Goal: Task Accomplishment & Management: Complete application form

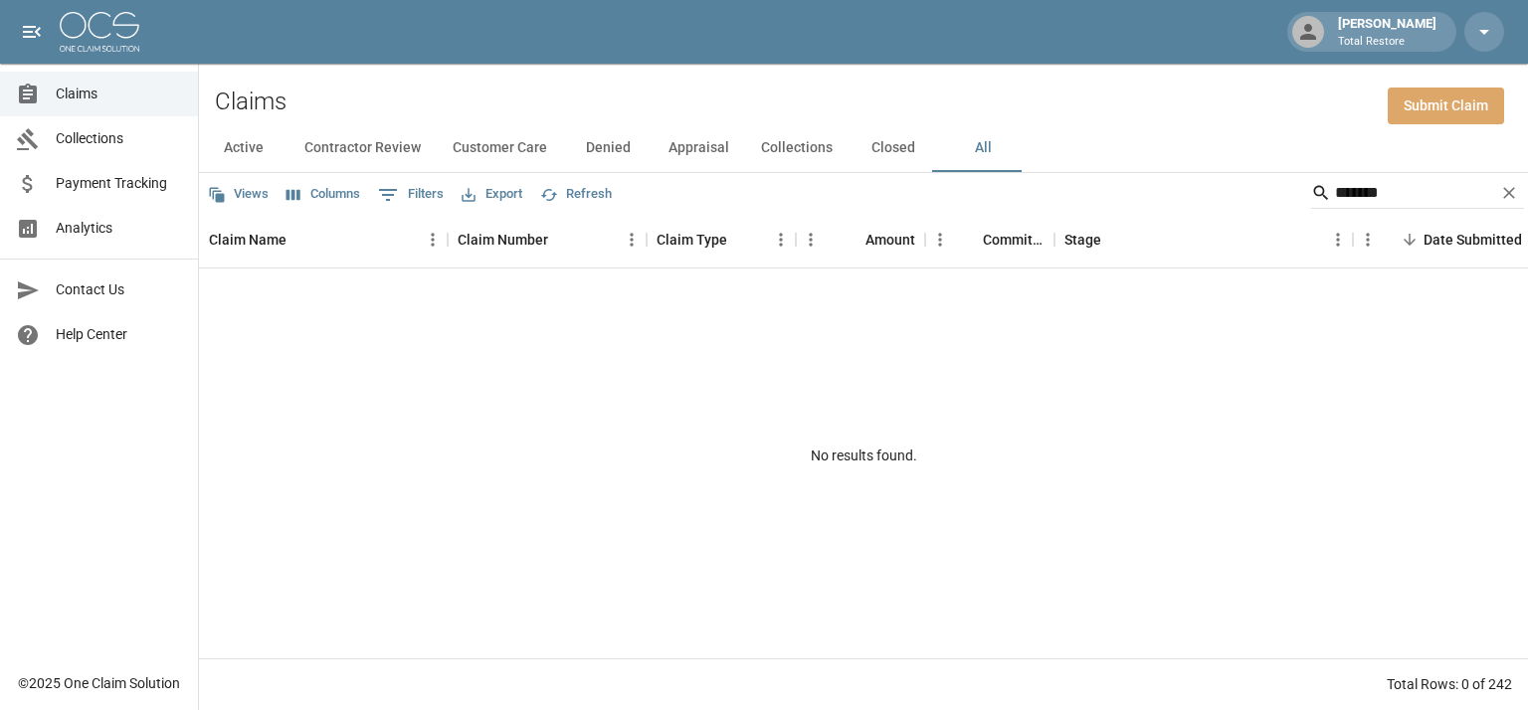
click at [1452, 104] on link "Submit Claim" at bounding box center [1446, 106] width 116 height 37
